Goal: Task Accomplishment & Management: Manage account settings

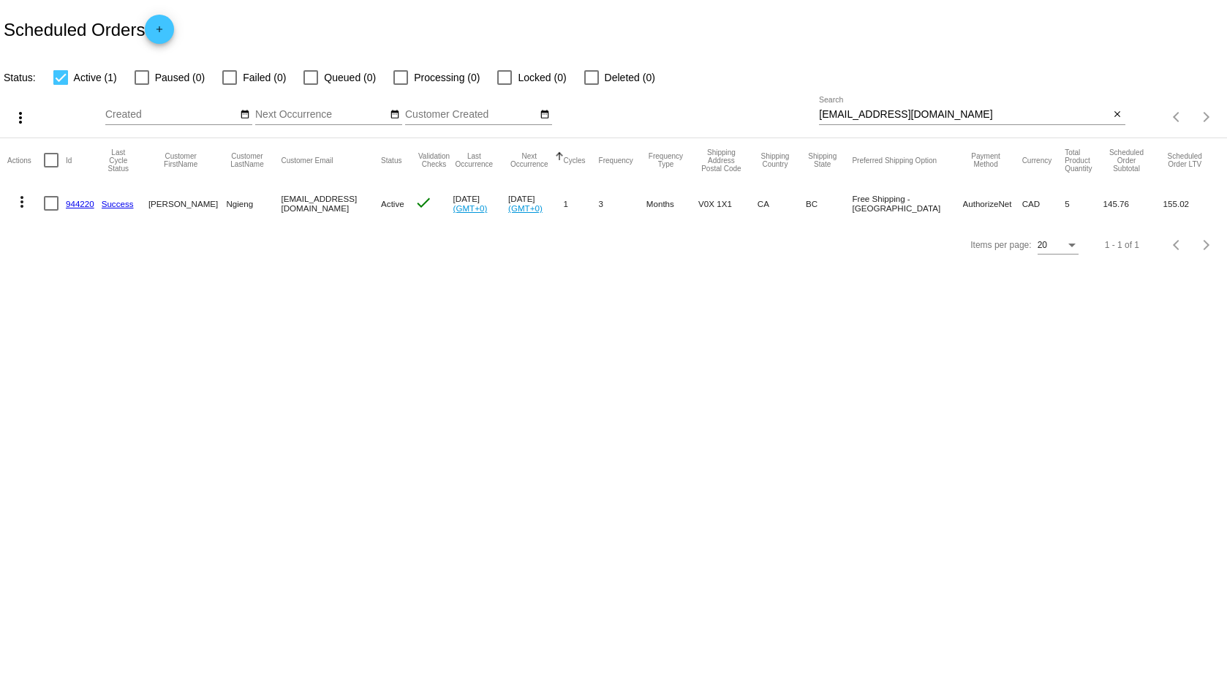
drag, startPoint x: 949, startPoint y: 124, endPoint x: 772, endPoint y: 127, distance: 177.7
click at [758, 129] on div "more_vert Aug Jan Feb Mar [DATE]" at bounding box center [613, 112] width 1227 height 52
click at [960, 108] on div "[EMAIL_ADDRESS][DOMAIN_NAME] Search" at bounding box center [964, 111] width 290 height 29
drag, startPoint x: 962, startPoint y: 113, endPoint x: 821, endPoint y: 116, distance: 141.2
click at [821, 116] on input "[EMAIL_ADDRESS][DOMAIN_NAME]" at bounding box center [964, 115] width 290 height 12
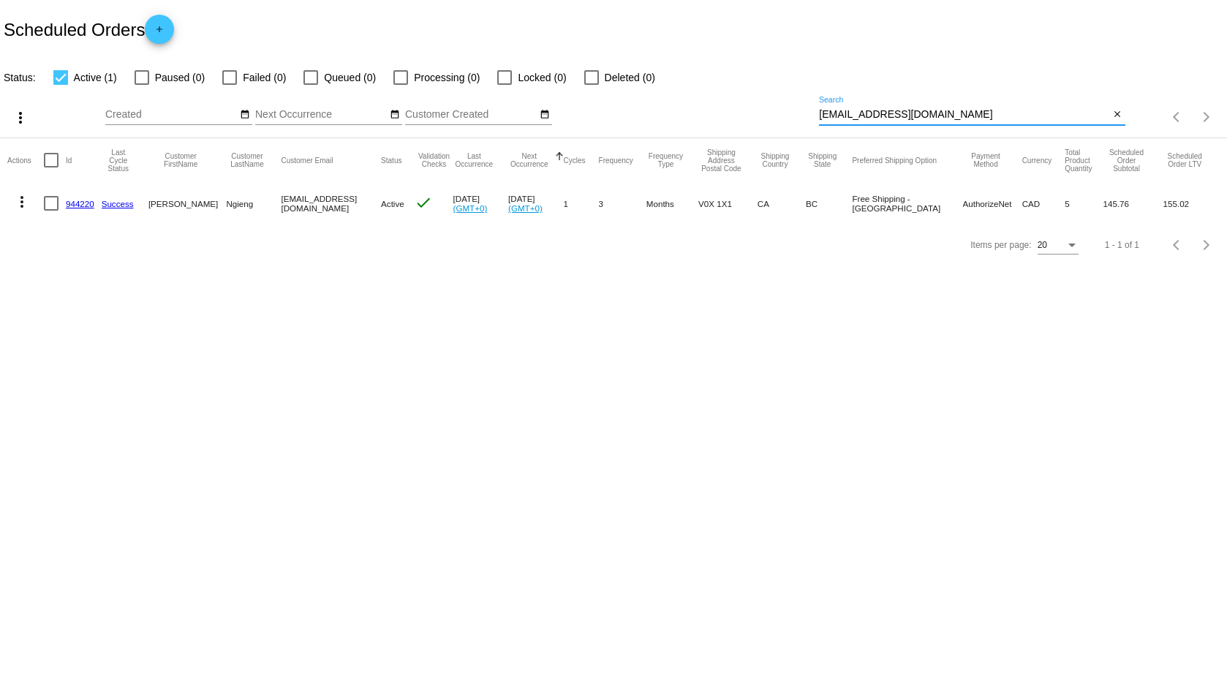
paste input "[PERSON_NAME].[PERSON_NAME]"
click at [1049, 117] on input "[PERSON_NAME][EMAIL_ADDRESS][PERSON_NAME][DOMAIN_NAME]" at bounding box center [964, 115] width 290 height 12
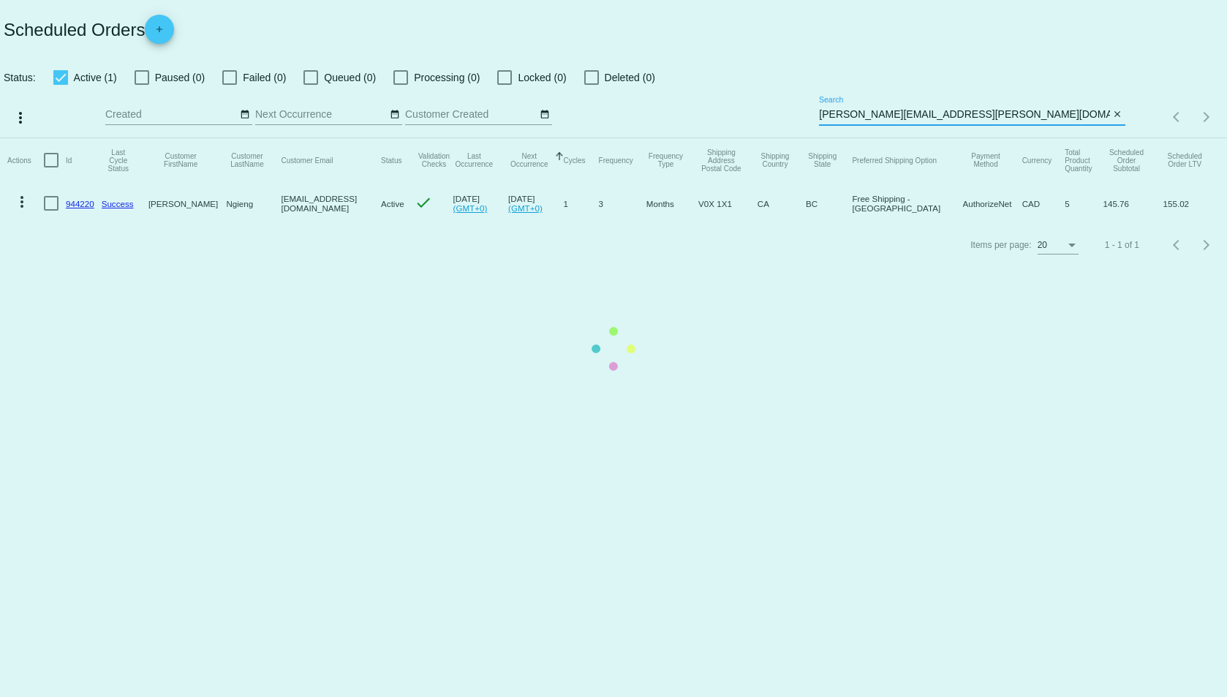
type input "[PERSON_NAME][EMAIL_ADDRESS][PERSON_NAME][DOMAIN_NAME]"
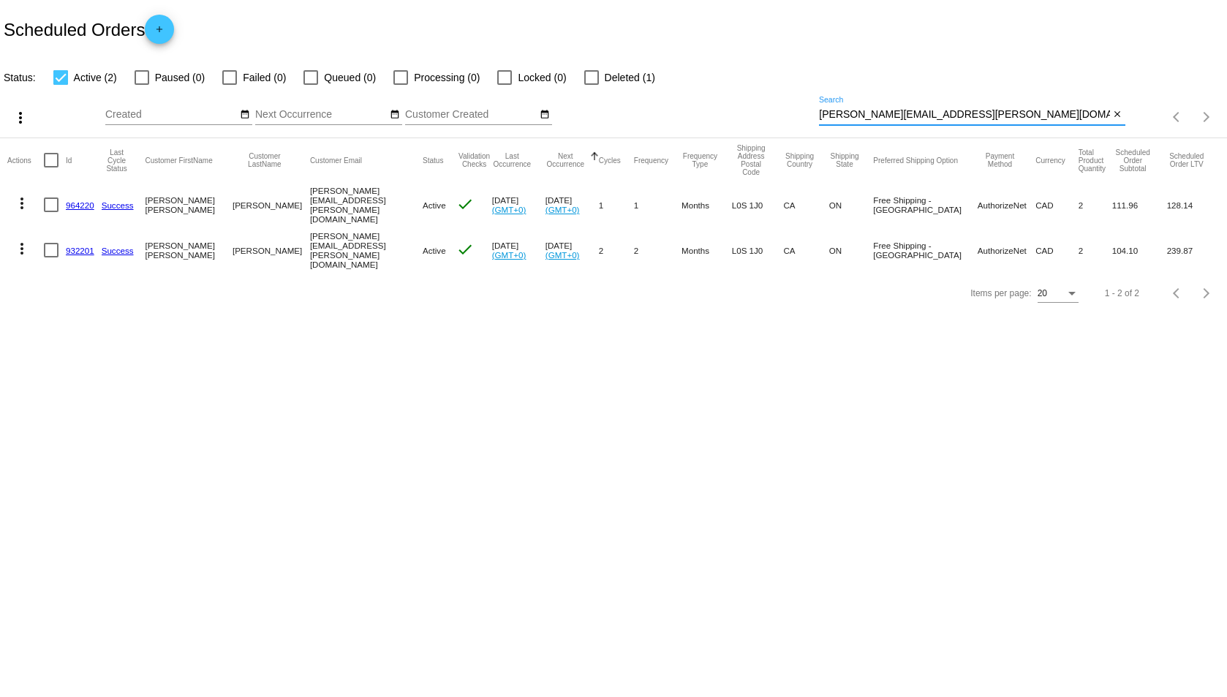
click at [87, 205] on link "964220" at bounding box center [80, 205] width 29 height 10
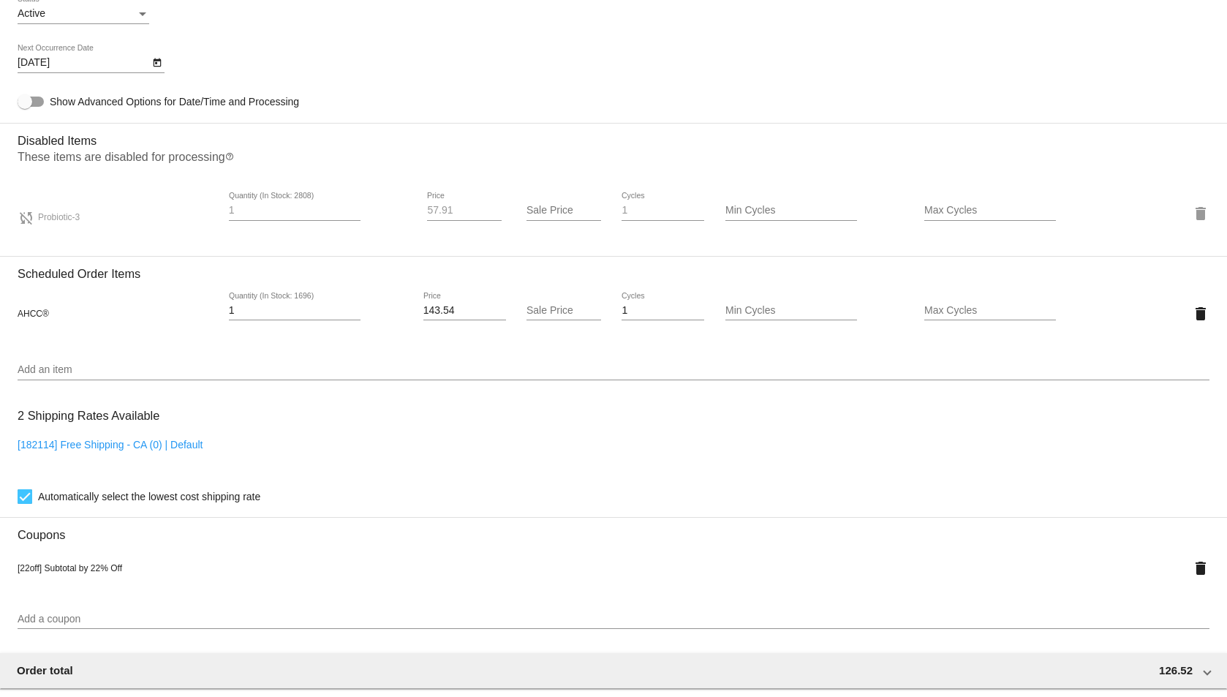
scroll to position [895, 0]
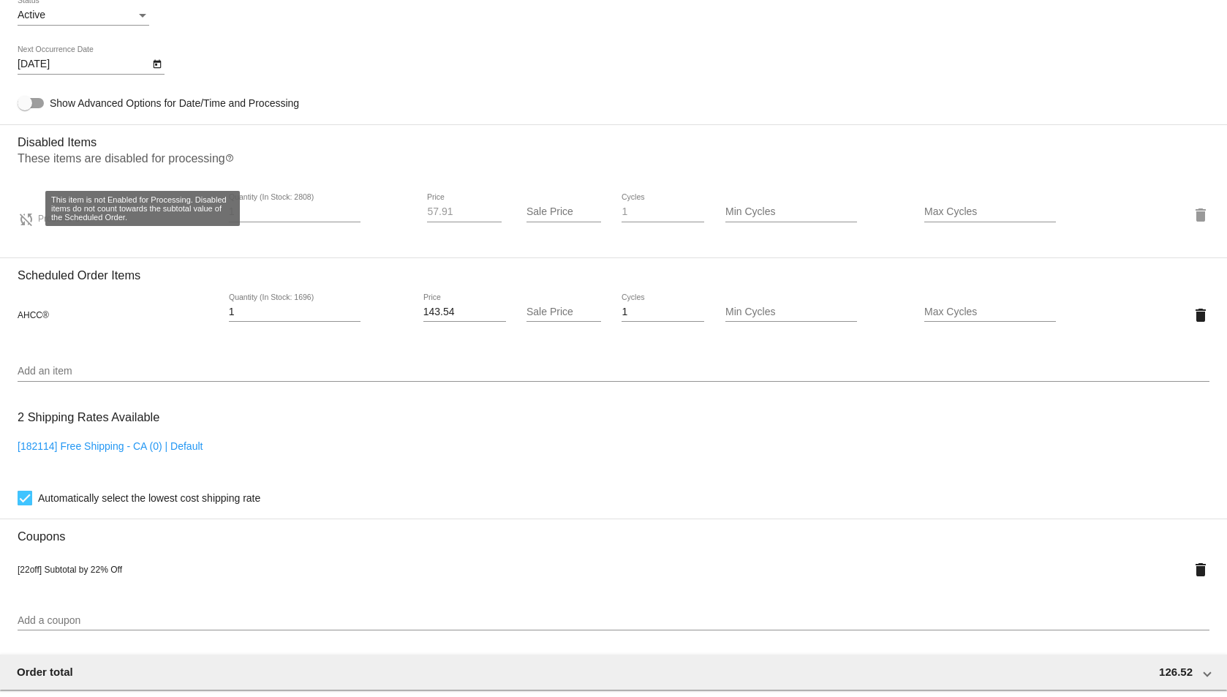
click at [27, 218] on mat-icon "sync_disabled" at bounding box center [27, 220] width 18 height 18
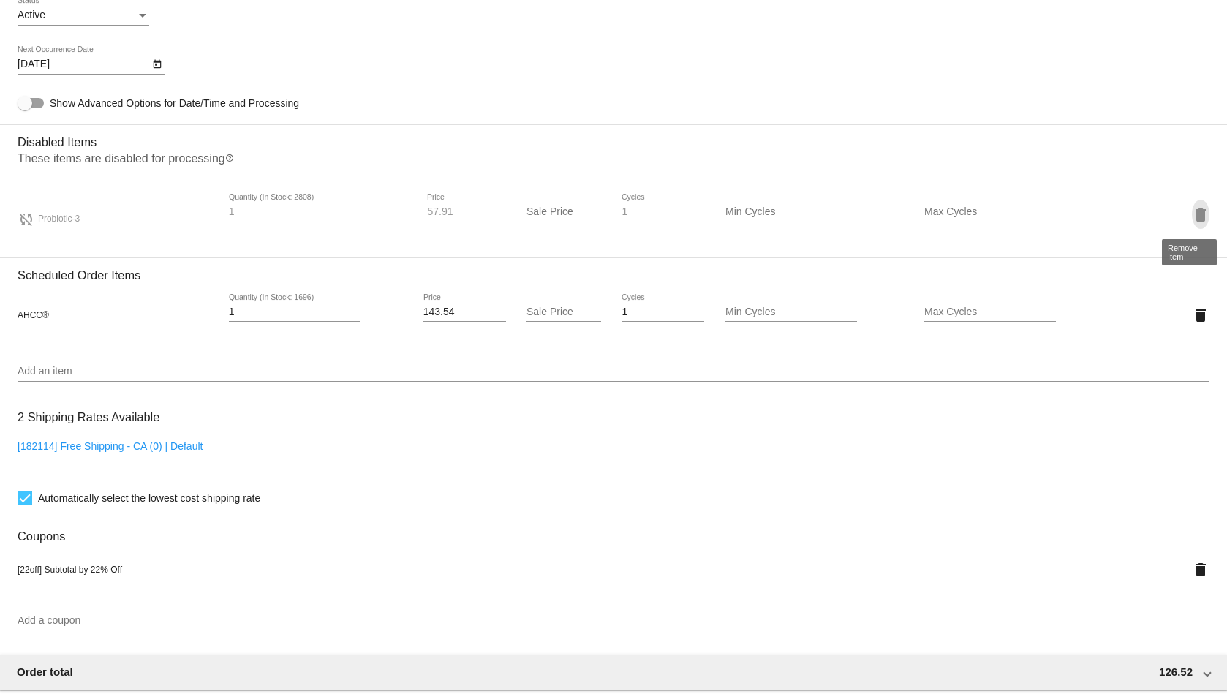
click at [1192, 208] on mat-icon "delete" at bounding box center [1201, 215] width 18 height 18
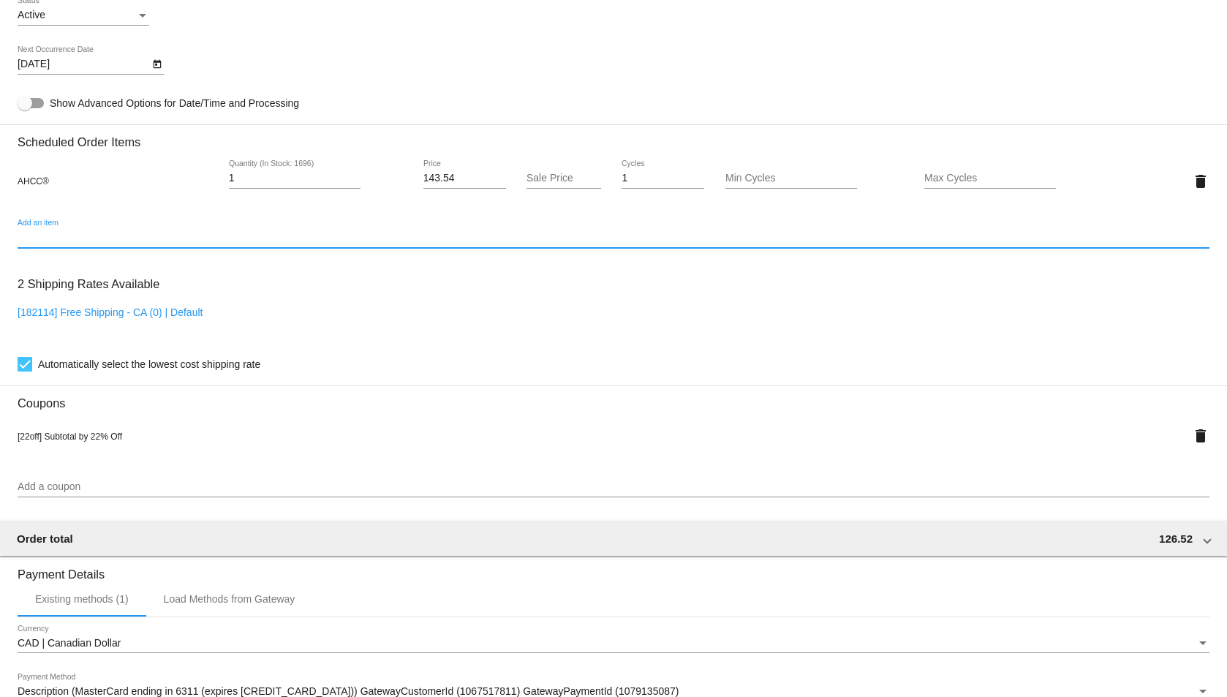
click at [86, 243] on input "Add an item" at bounding box center [614, 238] width 1192 height 12
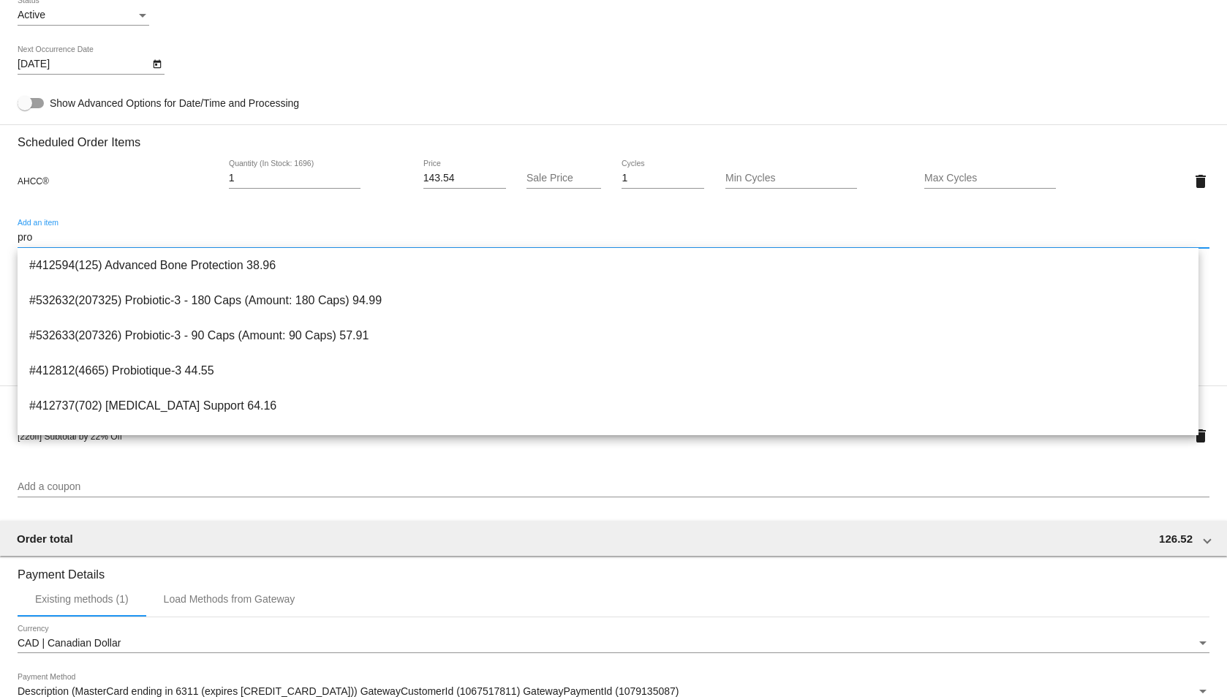
type input "pro"
click at [478, 91] on mat-card-content "Customer 3975023: [PERSON_NAME] [PERSON_NAME][EMAIL_ADDRESS][PERSON_NAME][DOMAI…" at bounding box center [614, 146] width 1192 height 1429
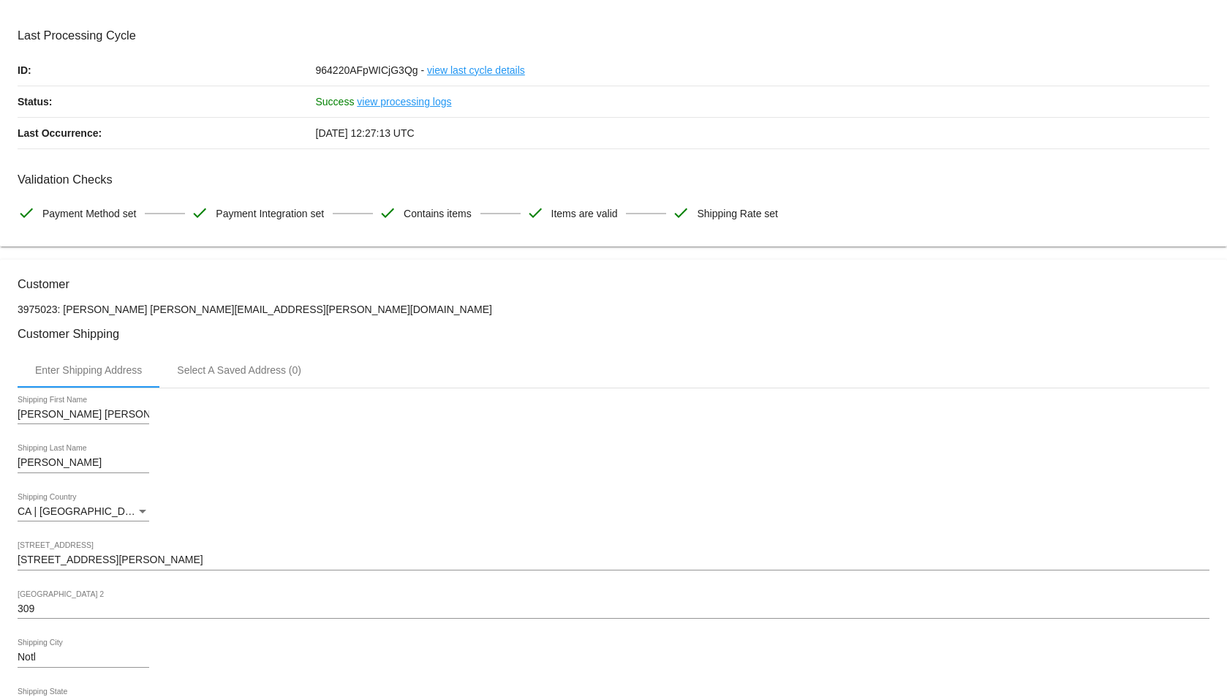
scroll to position [0, 0]
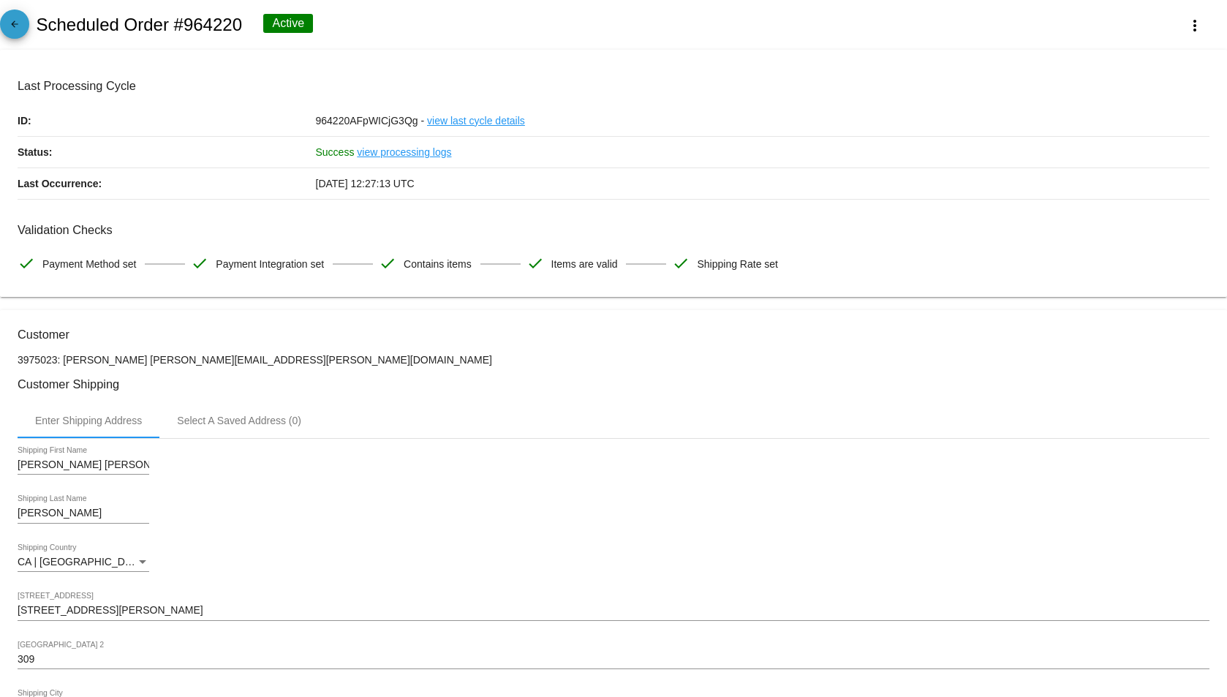
click at [12, 26] on mat-icon "arrow_back" at bounding box center [15, 28] width 18 height 18
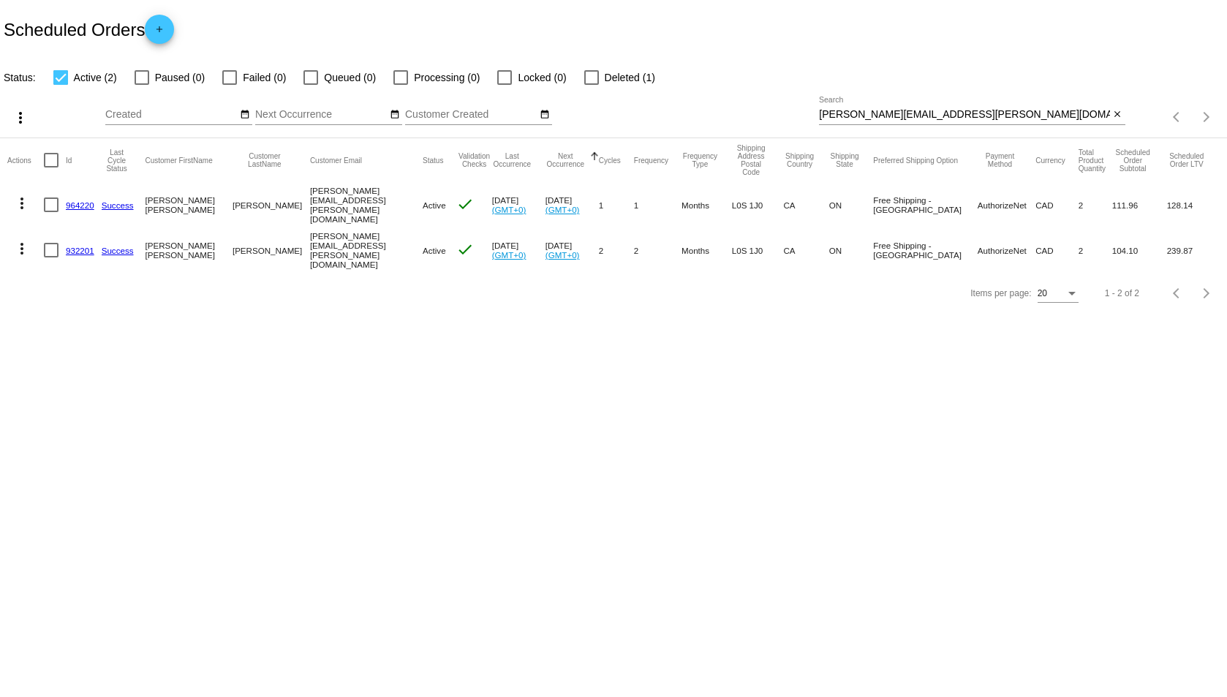
click at [72, 246] on link "932201" at bounding box center [80, 251] width 29 height 10
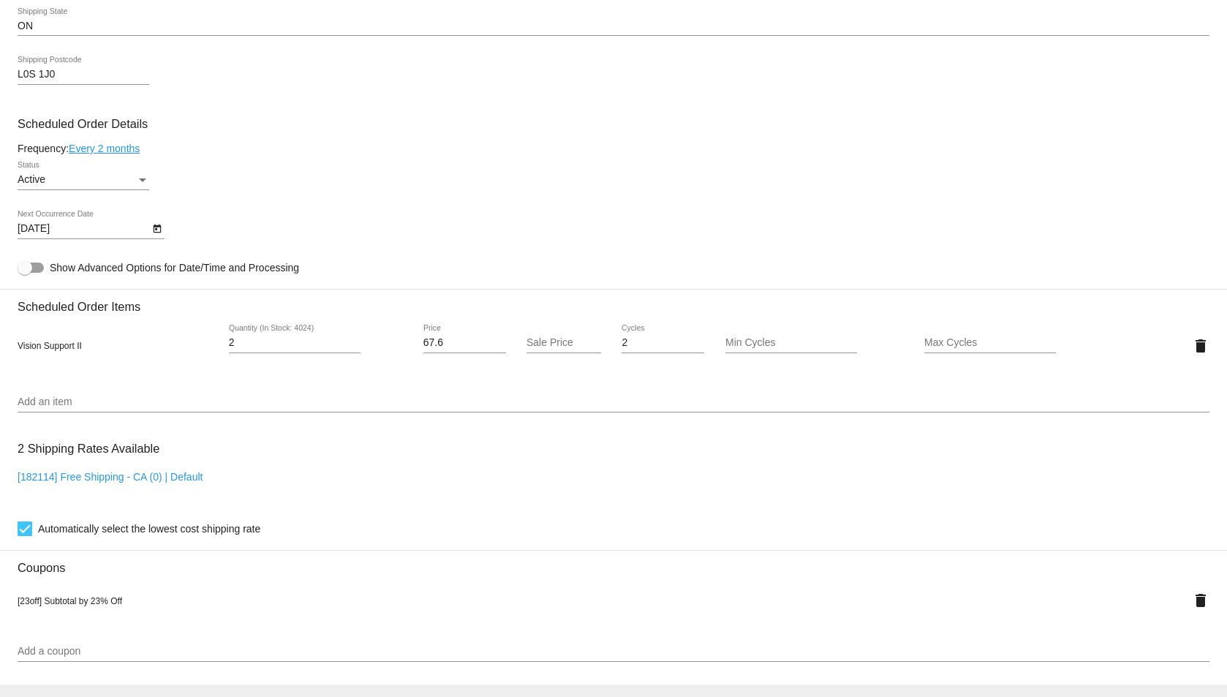
scroll to position [731, 0]
click at [158, 225] on icon "Open calendar" at bounding box center [157, 228] width 8 height 9
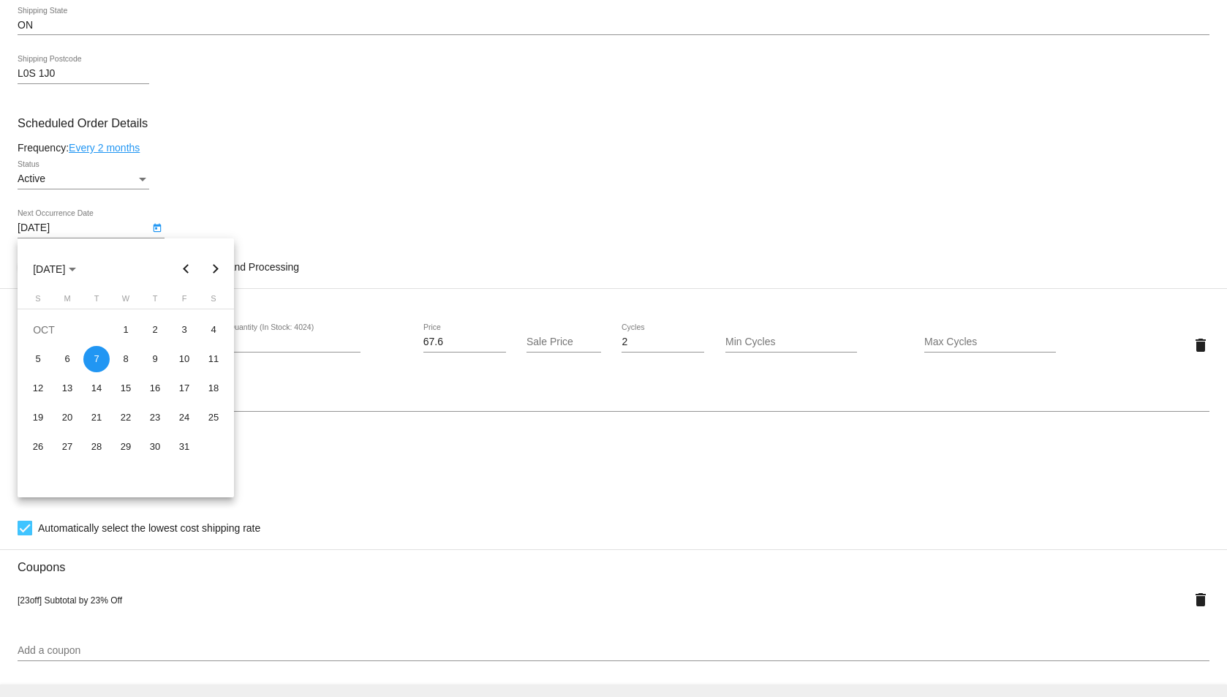
click at [517, 184] on div at bounding box center [613, 348] width 1227 height 697
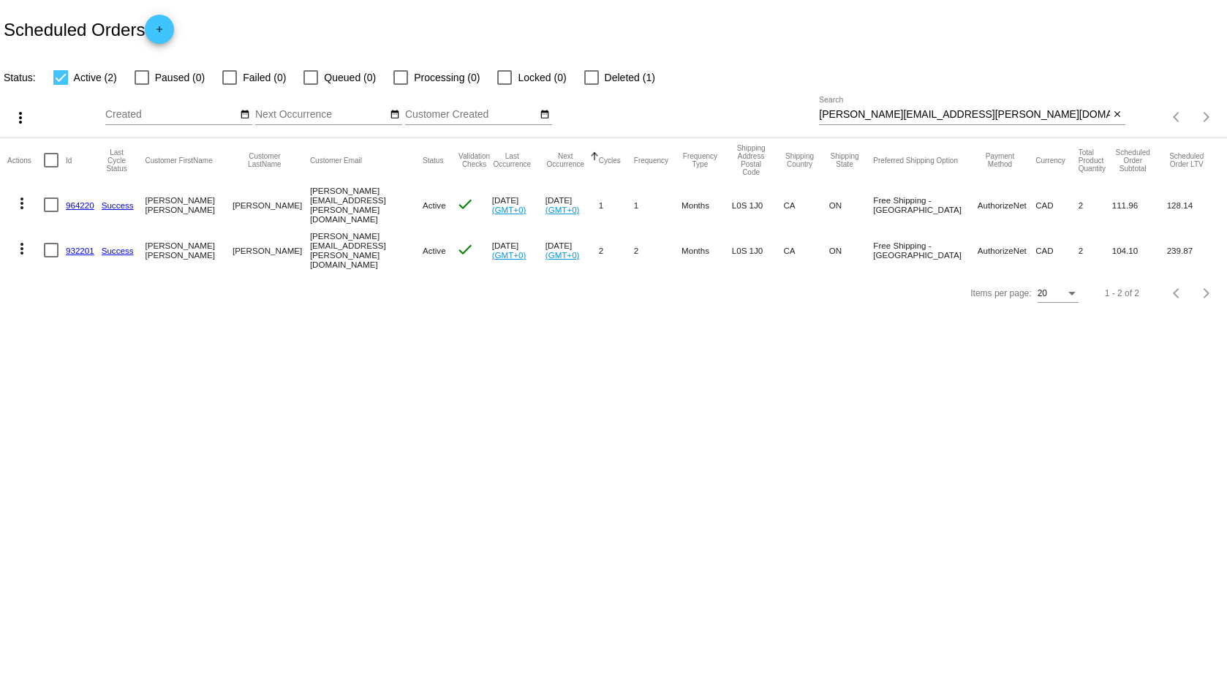
click at [84, 200] on link "964220" at bounding box center [80, 205] width 29 height 10
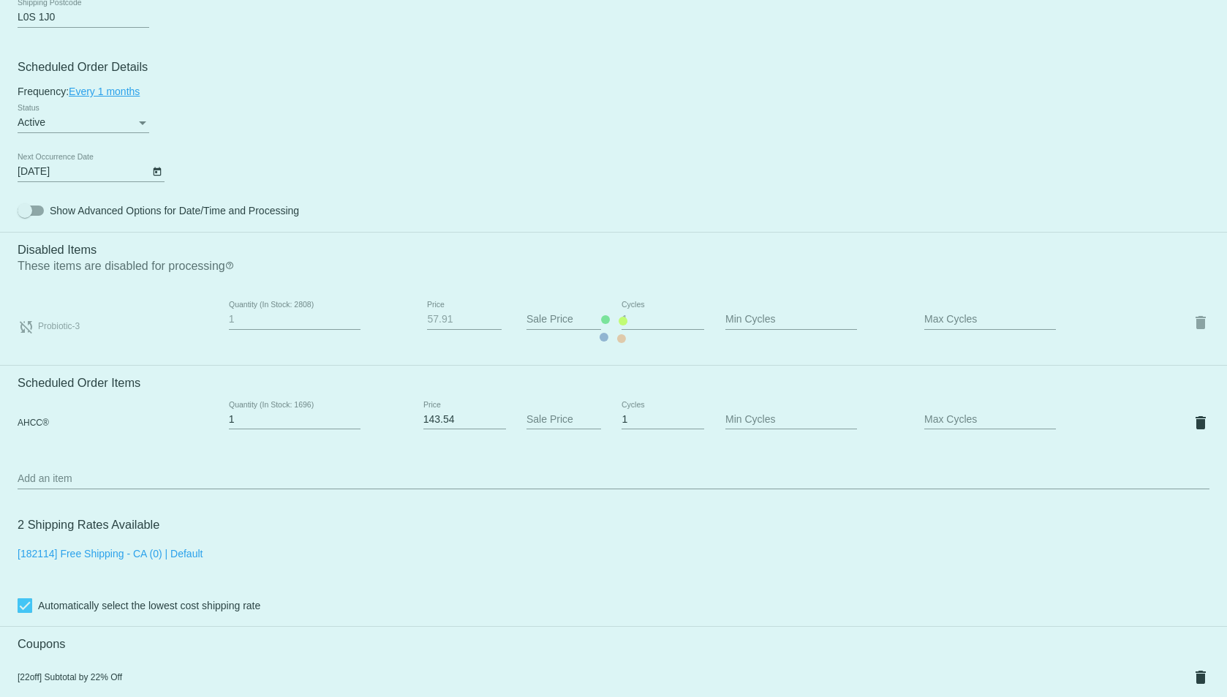
scroll to position [731, 0]
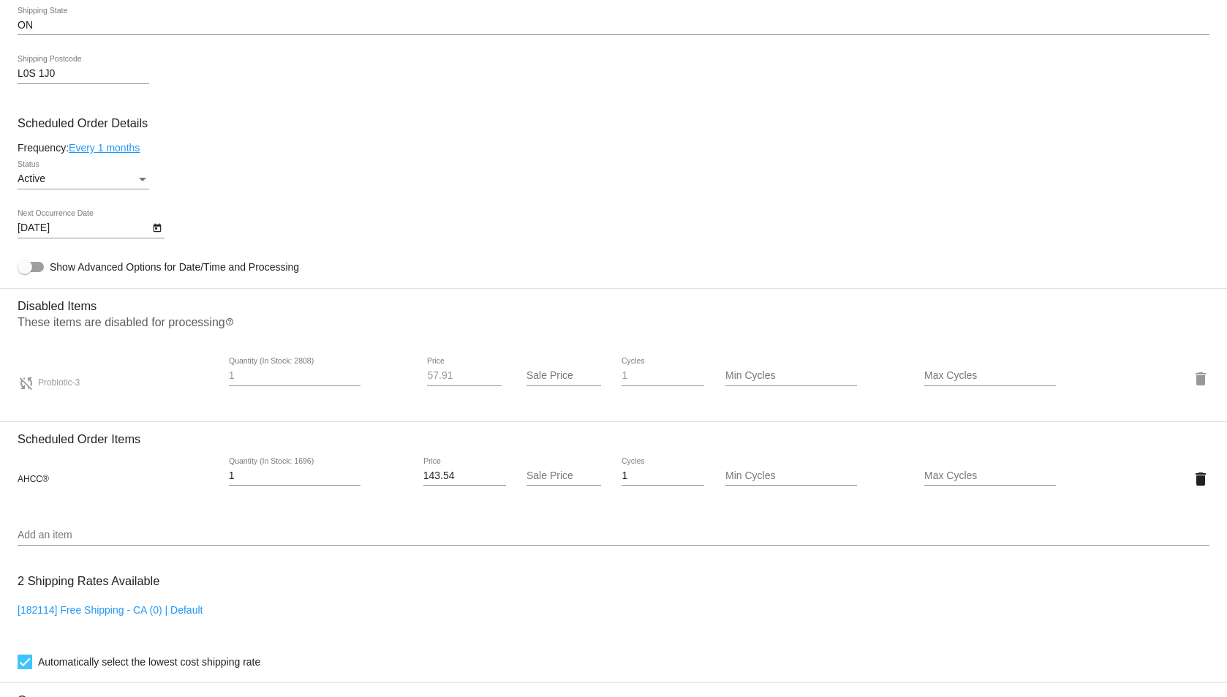
click at [92, 538] on input "Add an item" at bounding box center [614, 536] width 1192 height 12
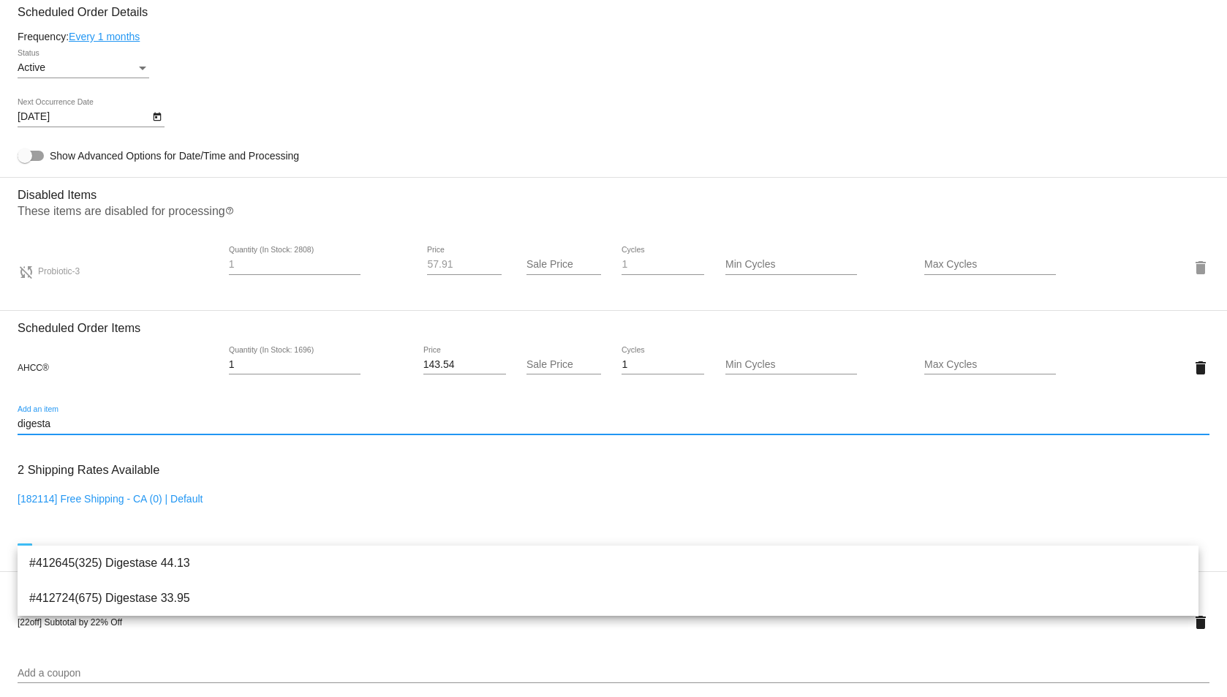
scroll to position [878, 0]
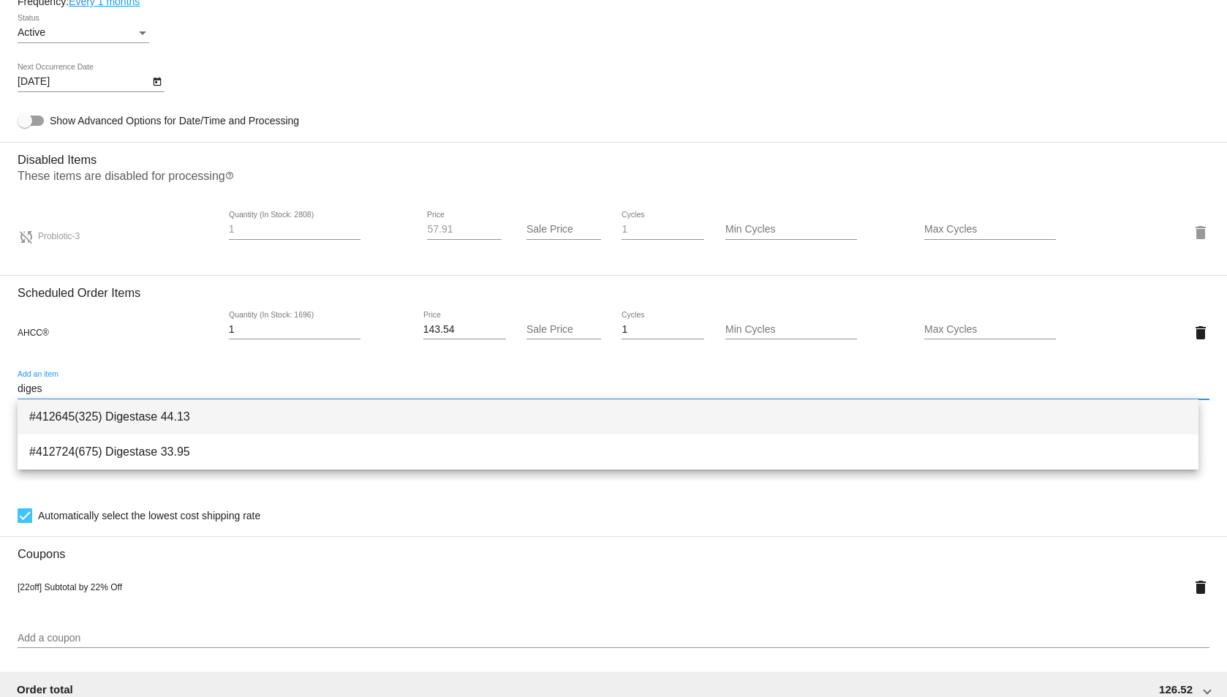
type input "diges"
click at [202, 415] on span "#412645(325) Digestase 44.13" at bounding box center [608, 416] width 1158 height 35
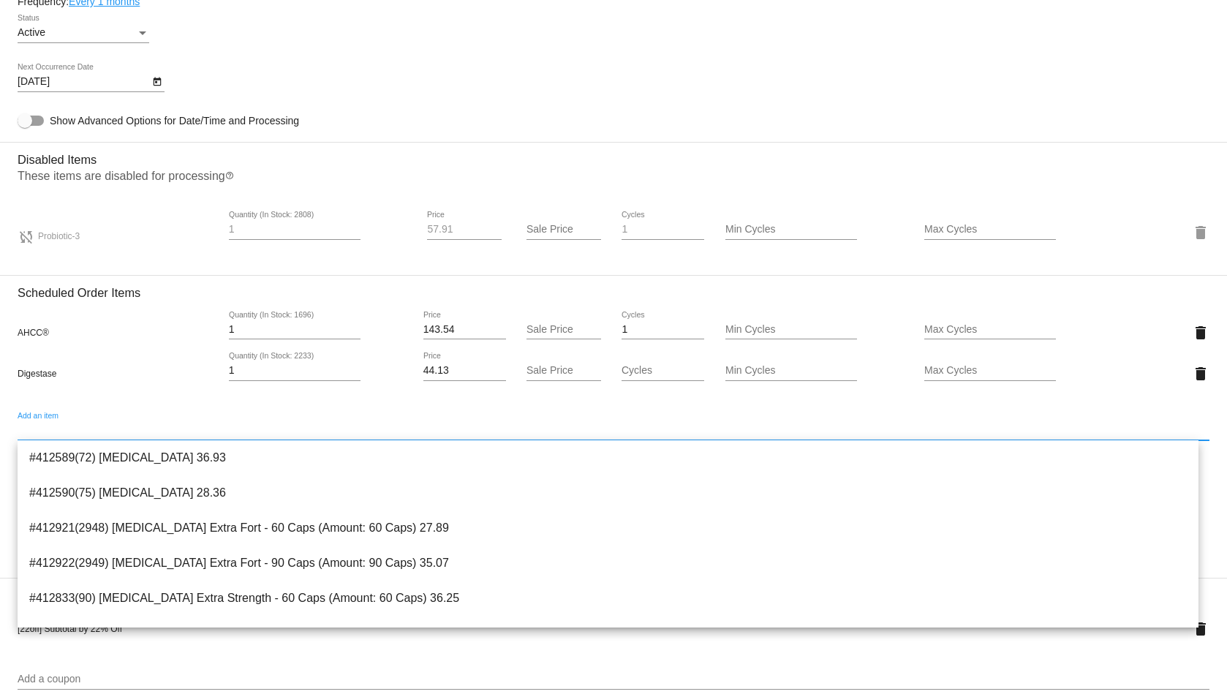
click at [130, 396] on div "AHCC® 1 Quantity (In Stock: 1696) 143.54 Price Sale Price 1 Cycles Min Cycles M…" at bounding box center [614, 352] width 1192 height 105
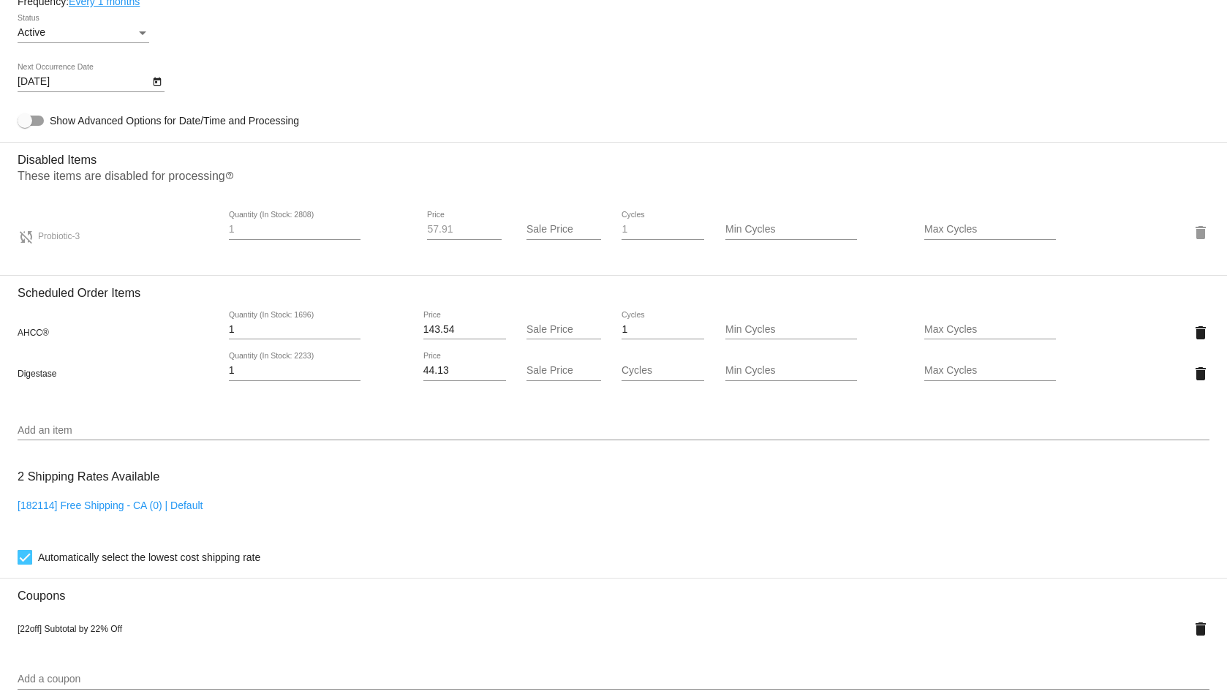
click at [99, 419] on div "Add an item" at bounding box center [614, 426] width 1192 height 29
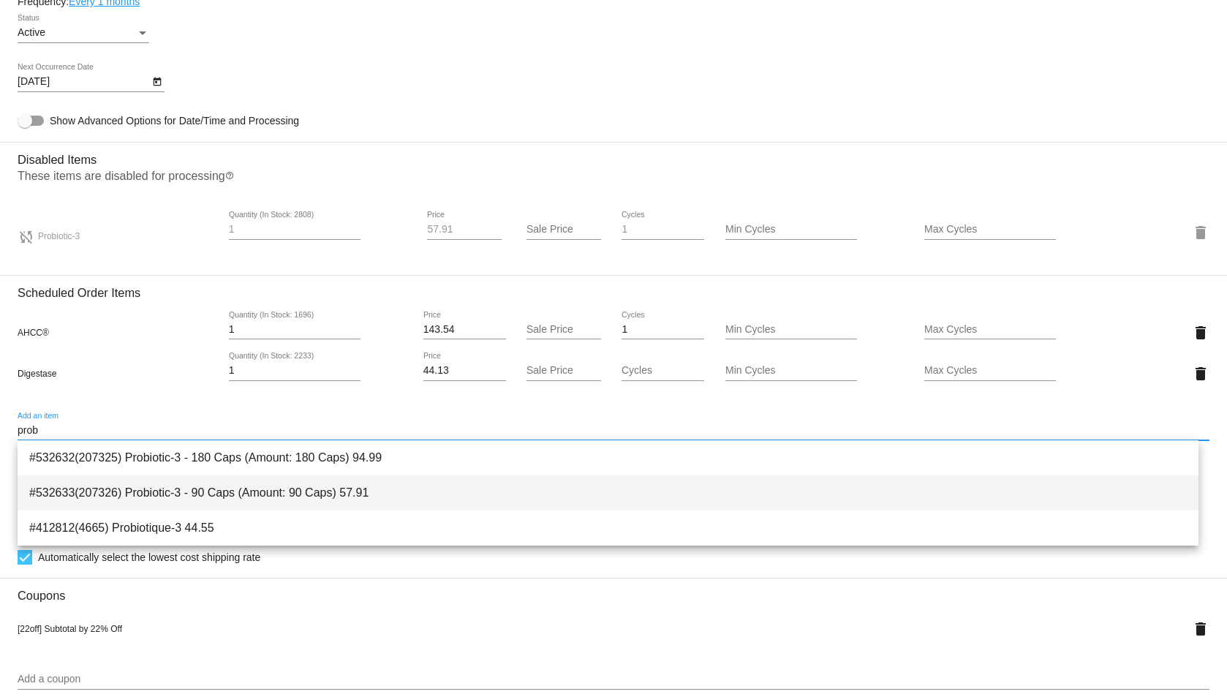
type input "prob"
click at [266, 501] on span "#532633(207326) Probiotic-3 - 90 Caps (Amount: 90 Caps) 57.91" at bounding box center [608, 492] width 1158 height 35
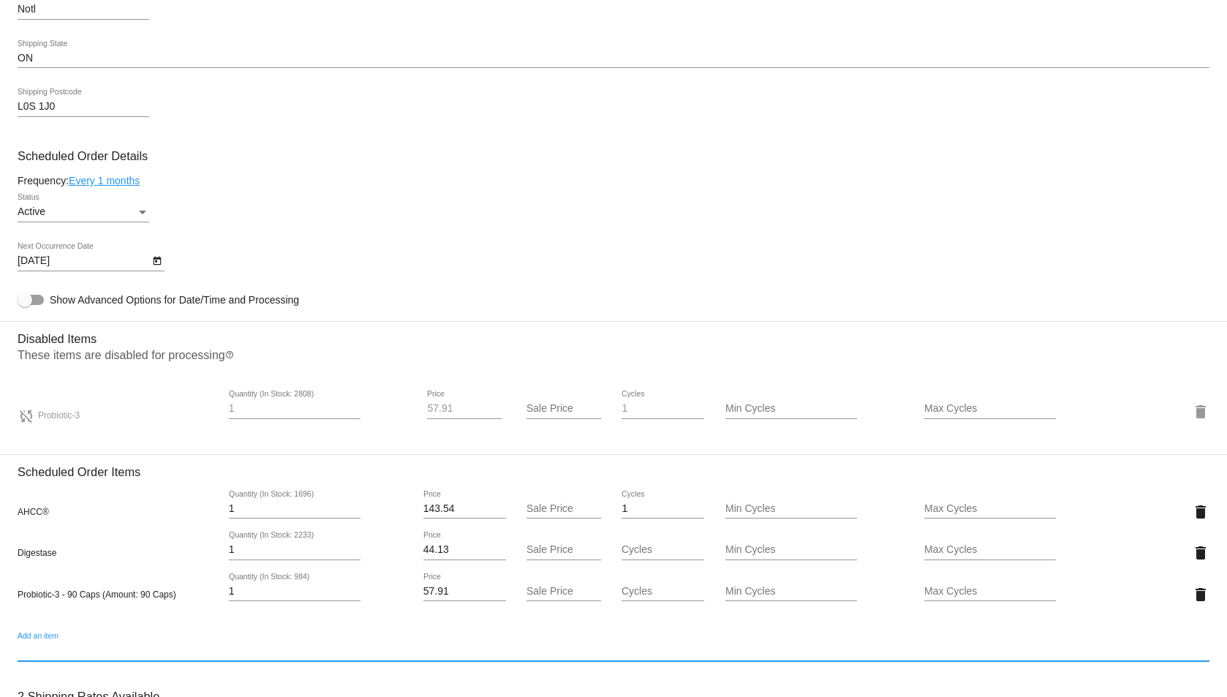
scroll to position [731, 0]
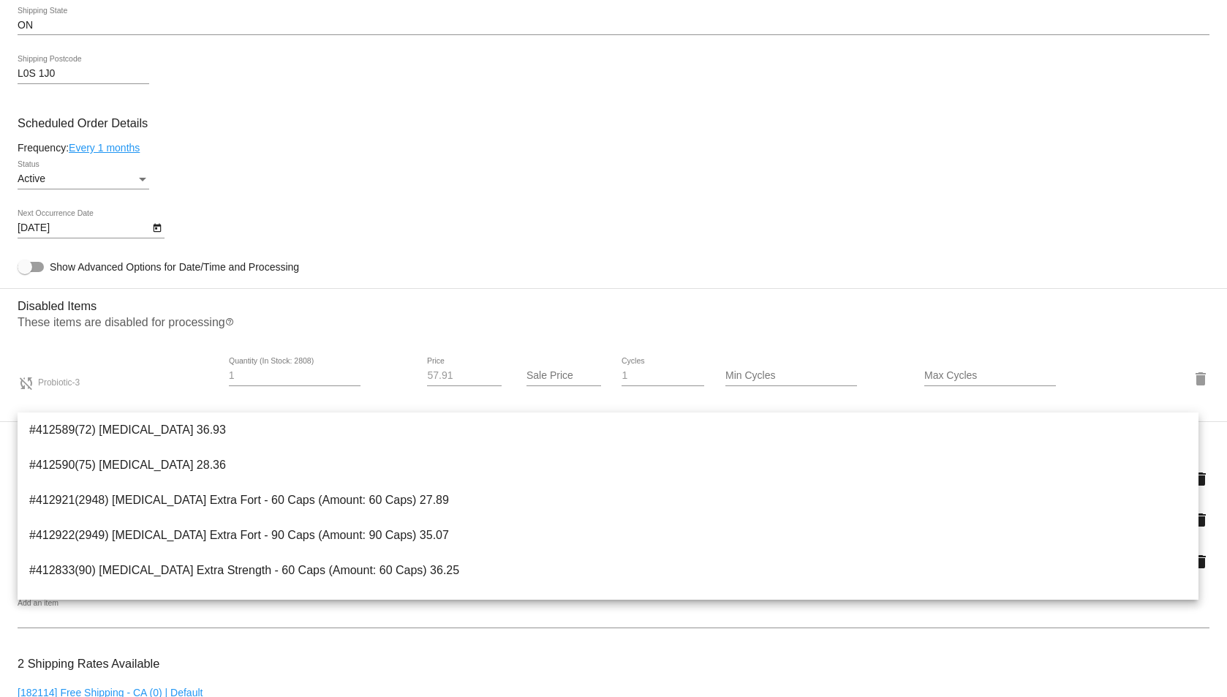
click at [432, 257] on mat-card-content "Customer 3975023: [PERSON_NAME] [PERSON_NAME][EMAIL_ADDRESS][PERSON_NAME][DOMAI…" at bounding box center [614, 418] width 1192 height 1645
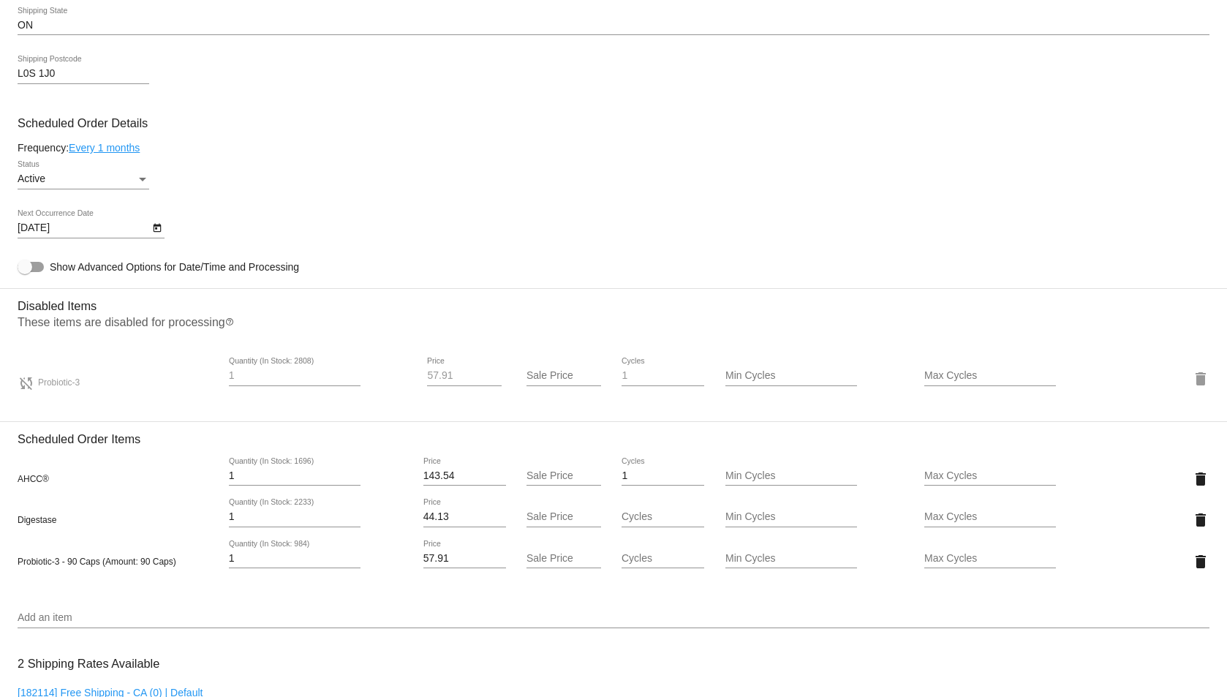
click at [1192, 519] on mat-icon "delete" at bounding box center [1201, 520] width 18 height 18
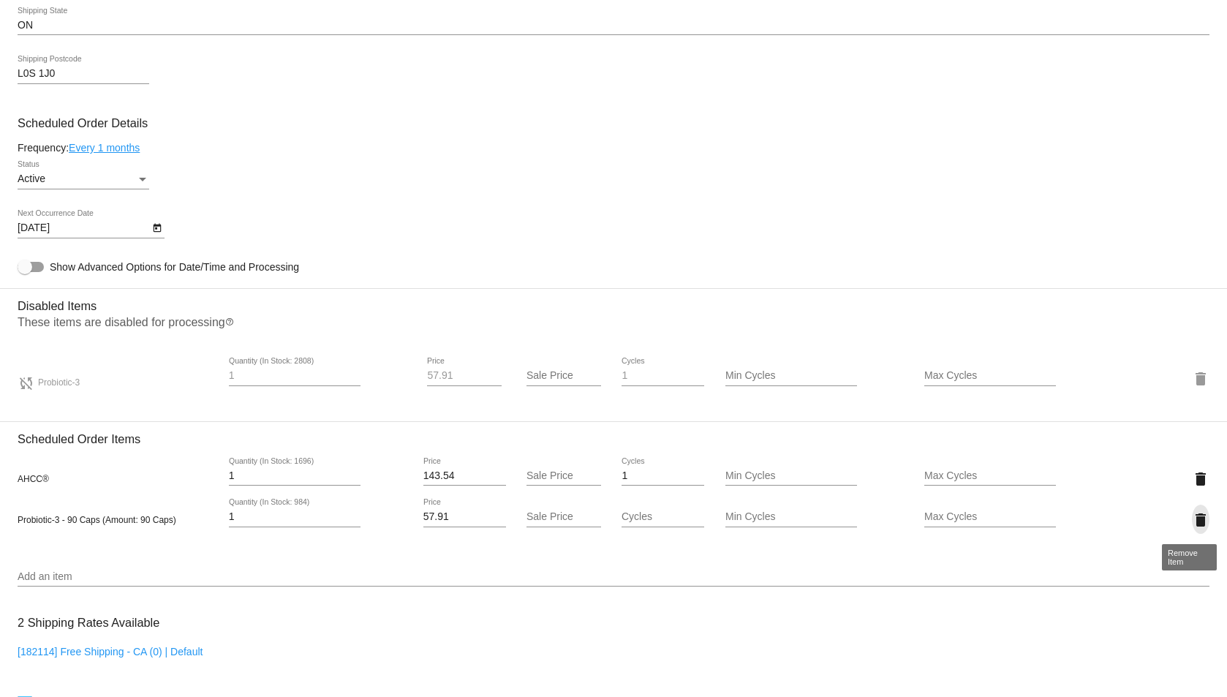
click at [1192, 524] on mat-icon "delete" at bounding box center [1201, 520] width 18 height 18
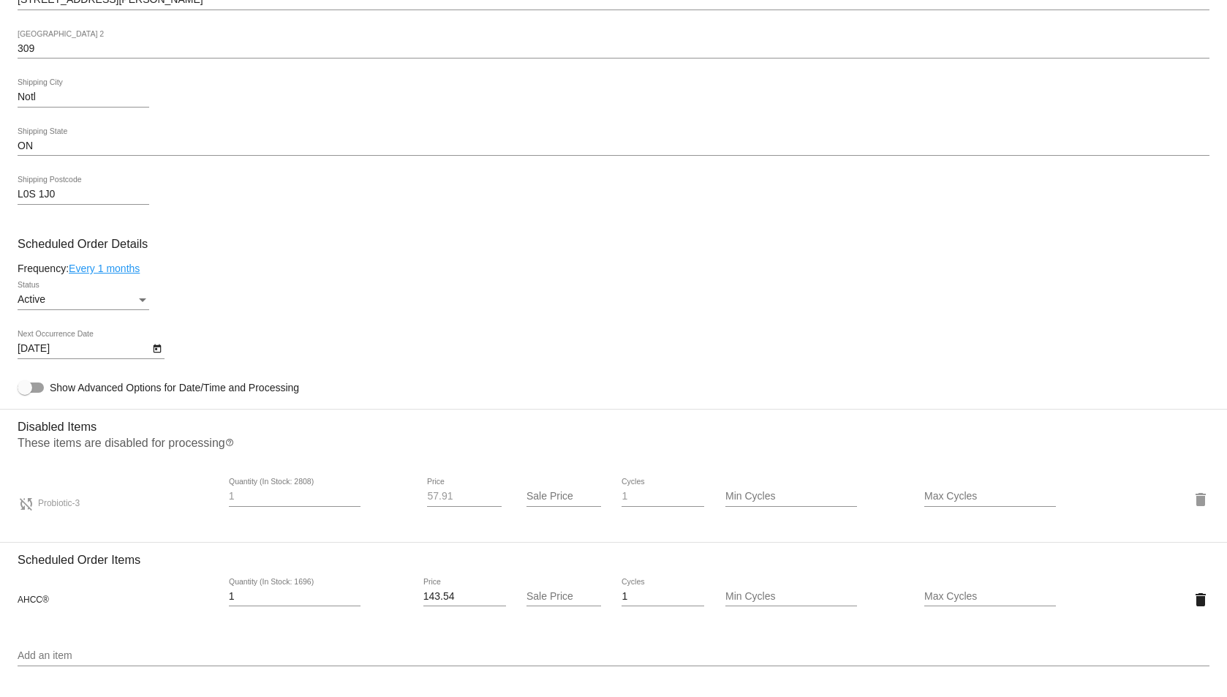
scroll to position [585, 0]
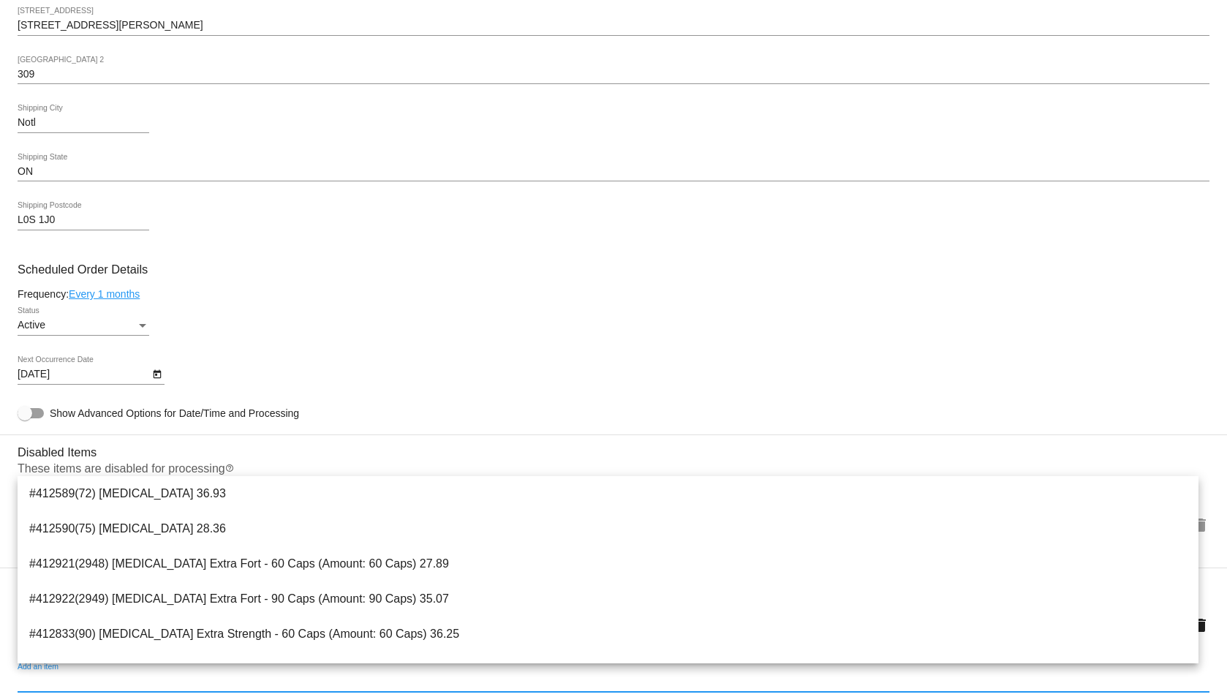
click at [127, 683] on input "Add an item" at bounding box center [614, 682] width 1192 height 12
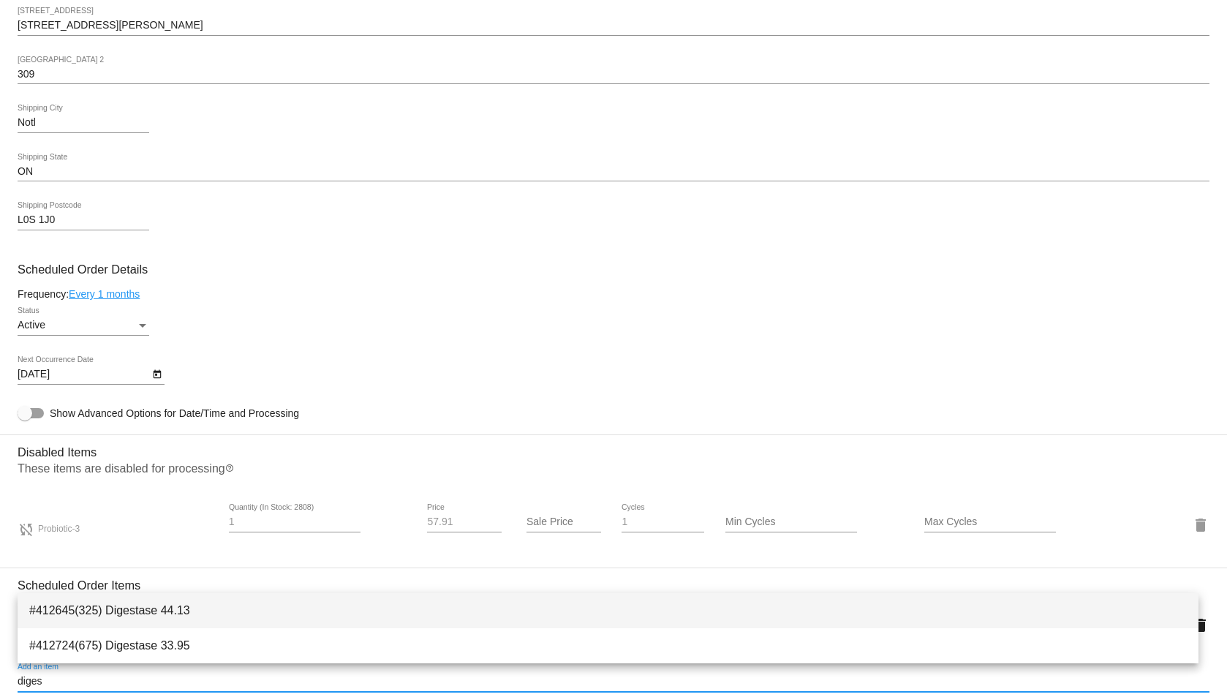
type input "diges"
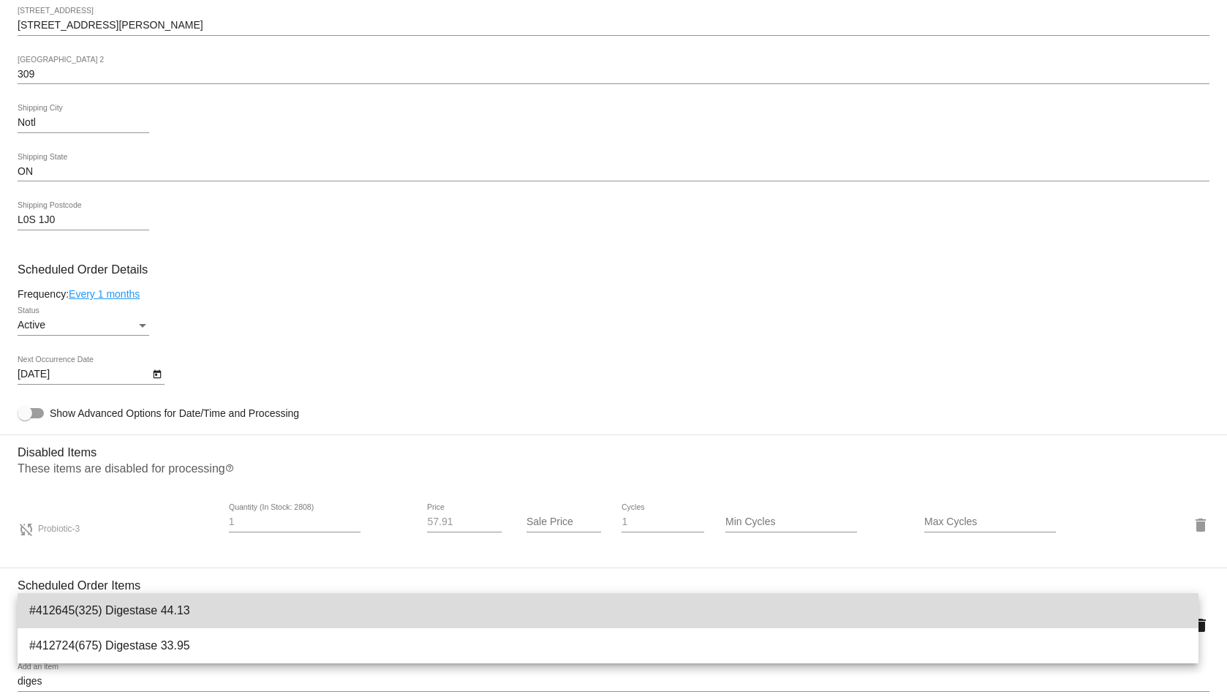
click at [275, 610] on span "#412645(325) Digestase 44.13" at bounding box center [608, 610] width 1158 height 35
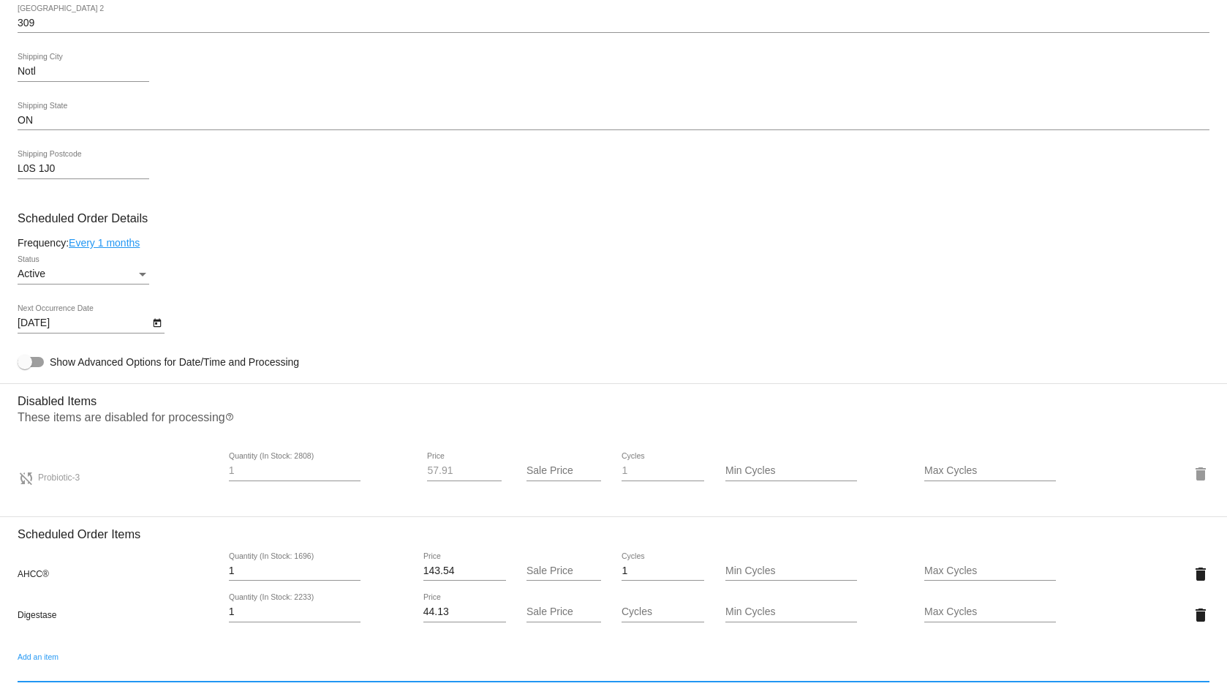
scroll to position [658, 0]
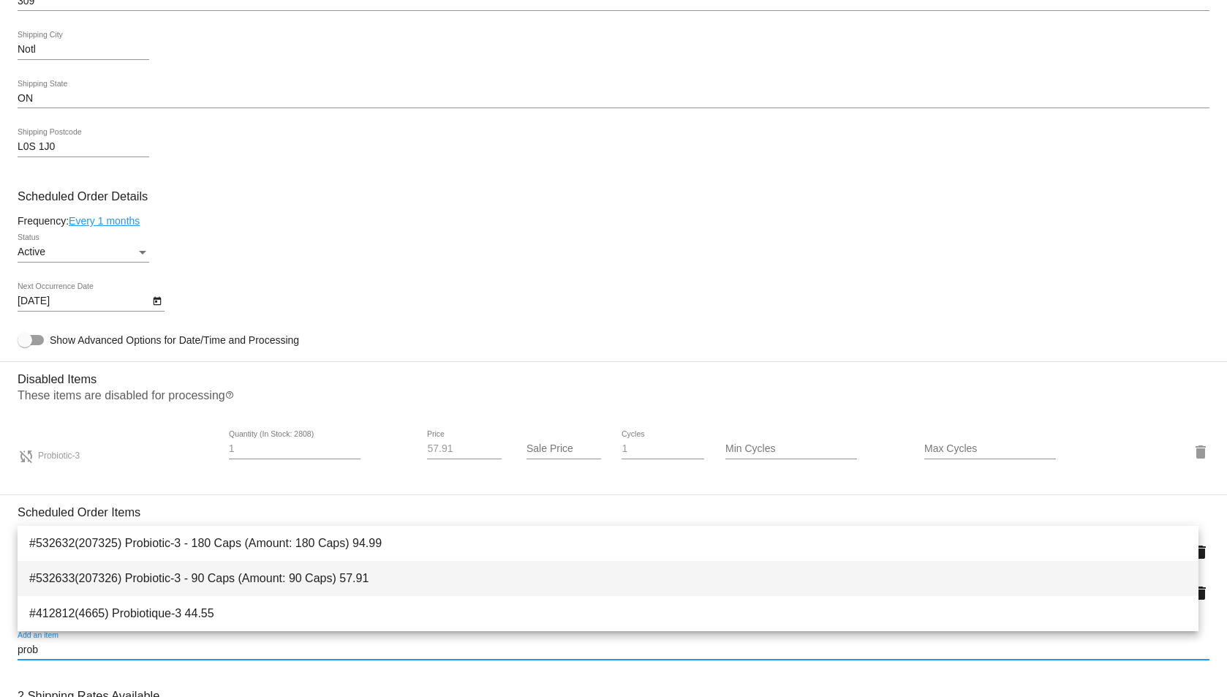
type input "prob"
click at [167, 574] on span "#532633(207326) Probiotic-3 - 90 Caps (Amount: 90 Caps) 57.91" at bounding box center [608, 578] width 1158 height 35
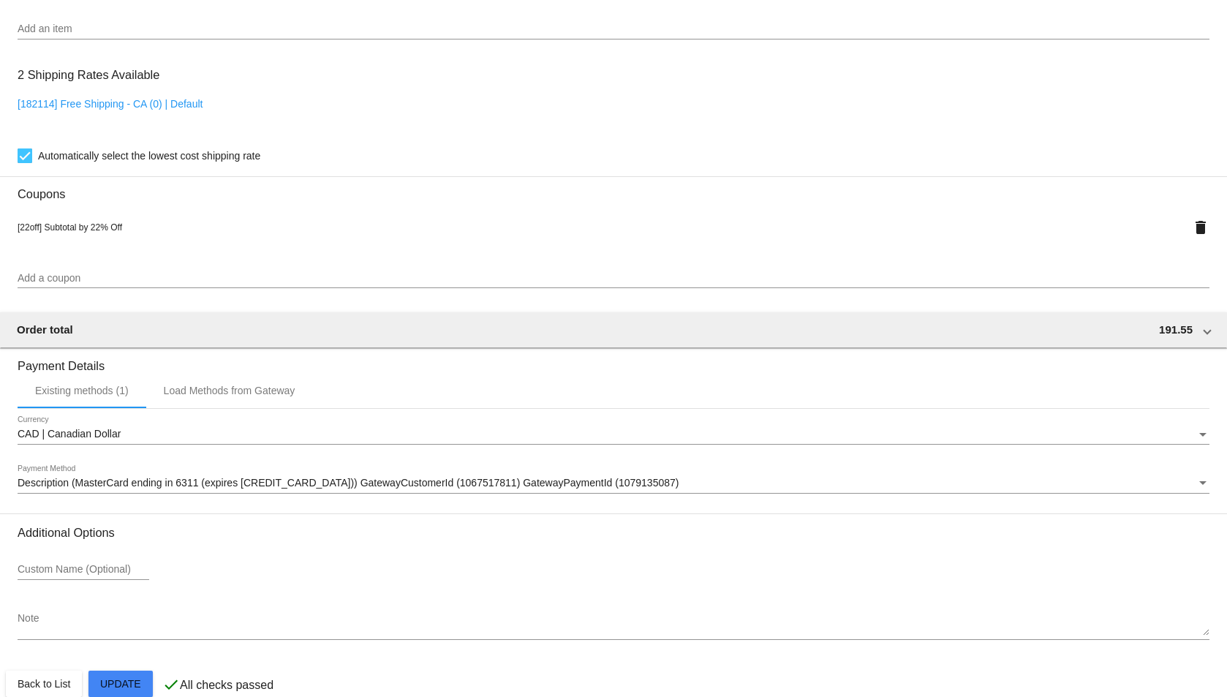
scroll to position [1344, 0]
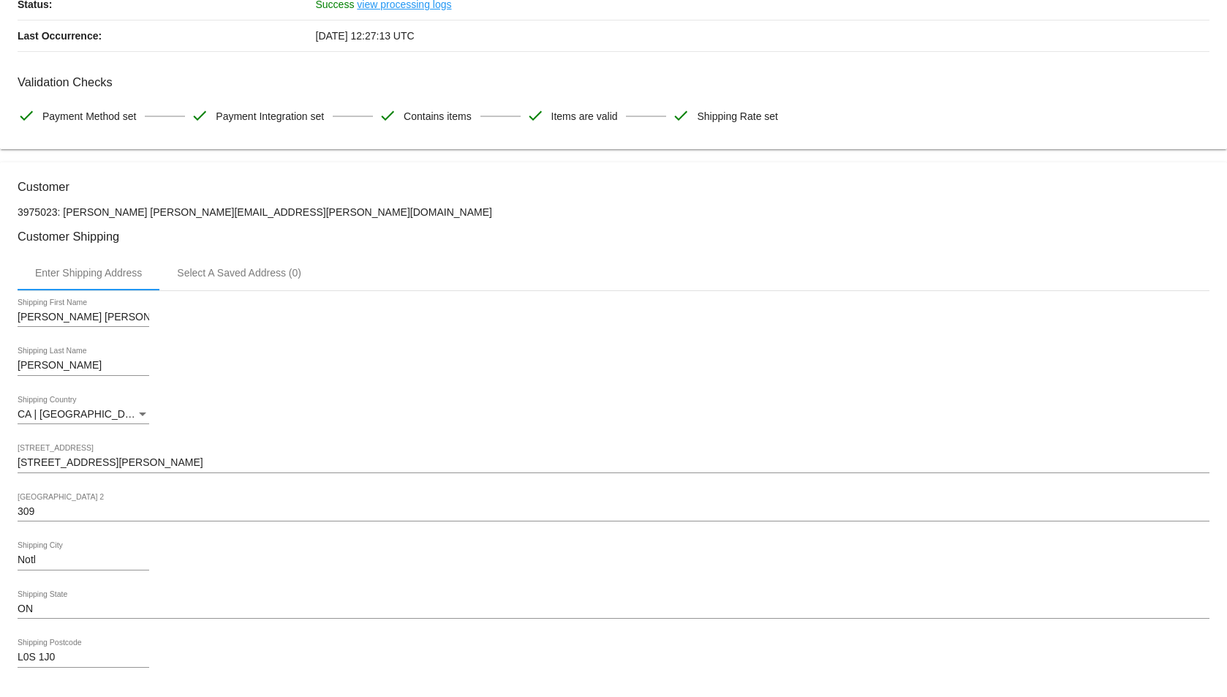
scroll to position [0, 0]
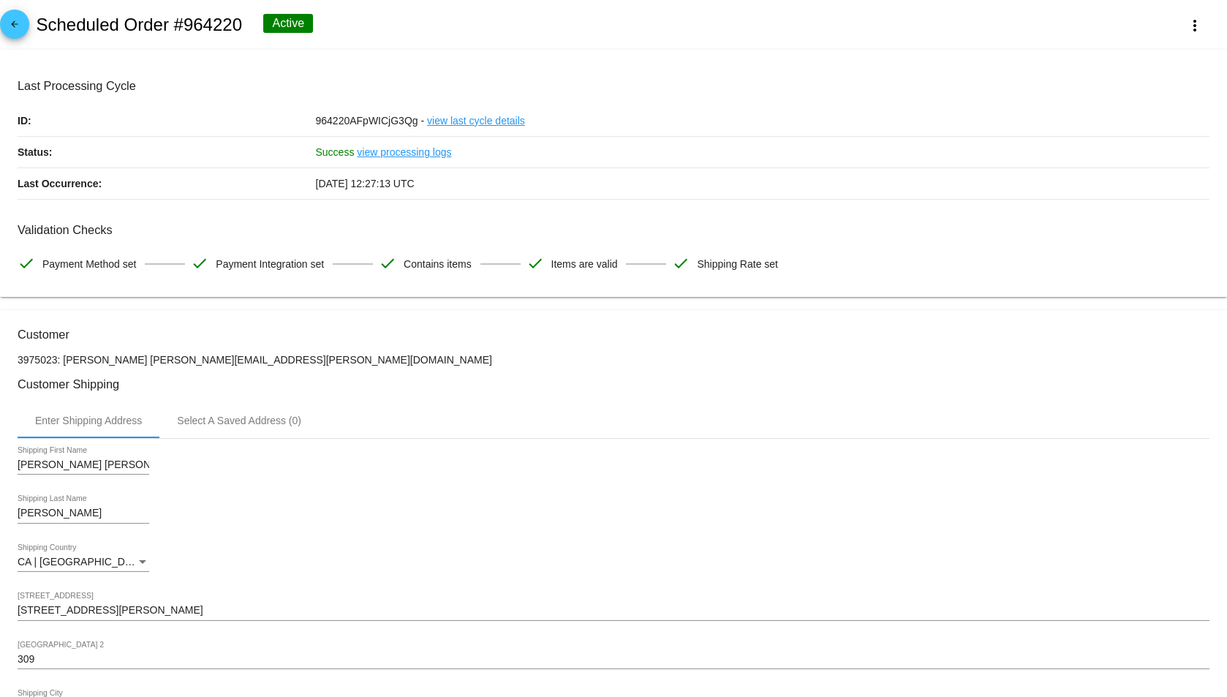
click at [16, 29] on mat-icon "arrow_back" at bounding box center [15, 28] width 18 height 18
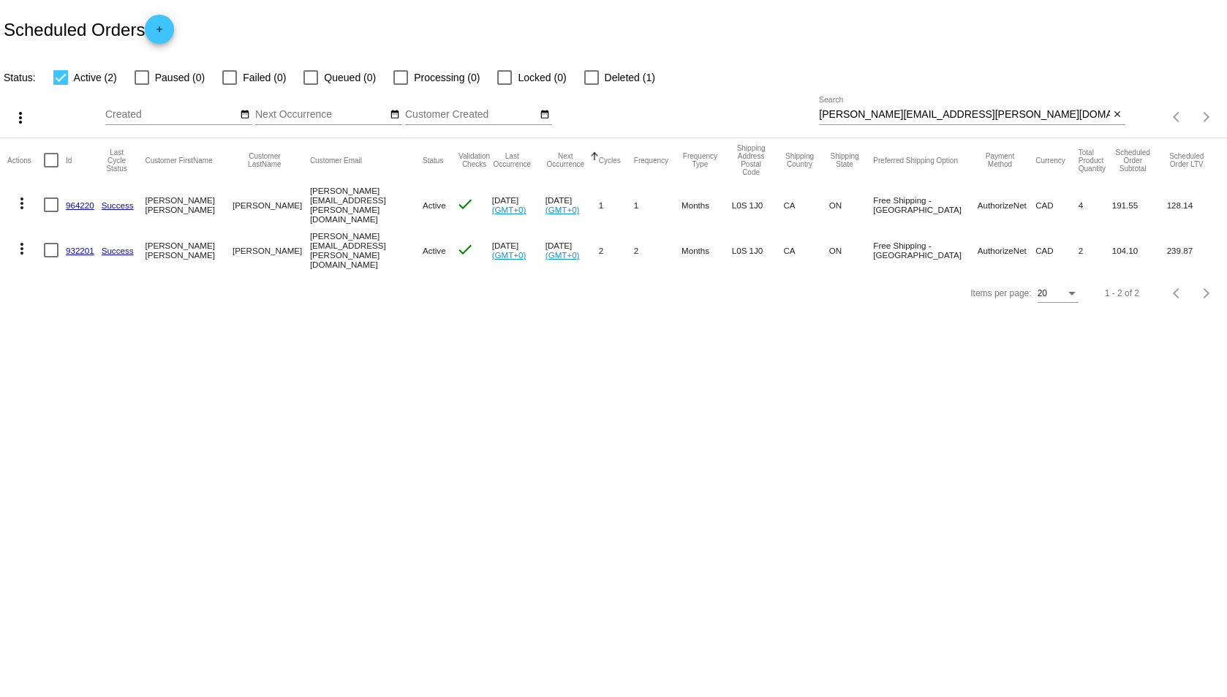
click at [88, 246] on link "932201" at bounding box center [80, 251] width 29 height 10
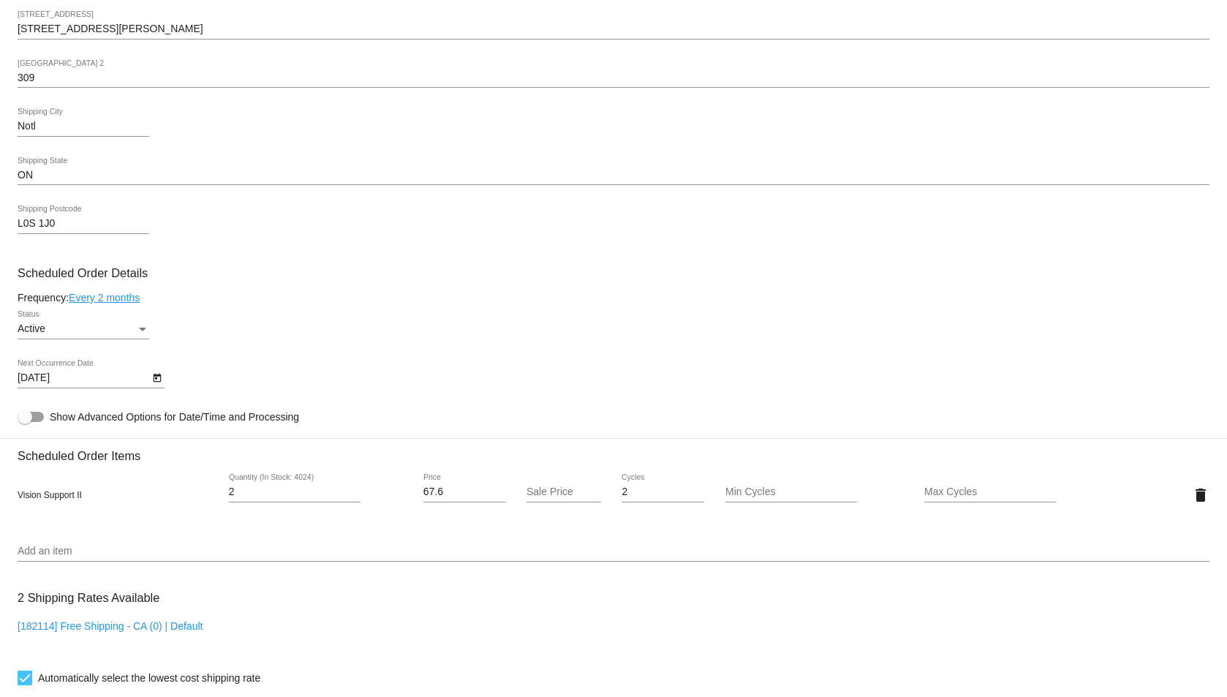
scroll to position [585, 0]
